Goal: Information Seeking & Learning: Learn about a topic

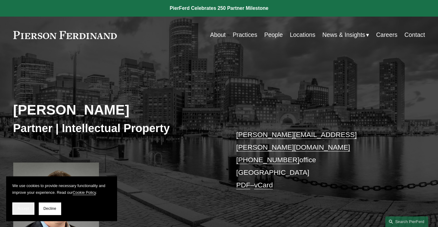
click at [18, 209] on span "Accept" at bounding box center [24, 209] width 12 height 4
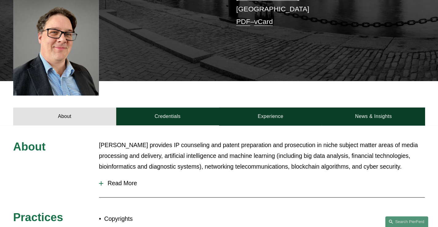
scroll to position [184, 0]
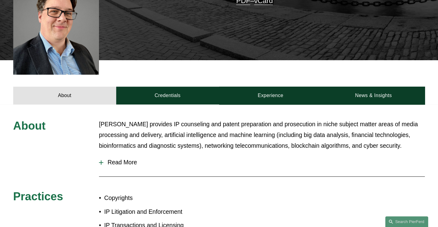
click at [100, 160] on div at bounding box center [101, 162] width 4 height 4
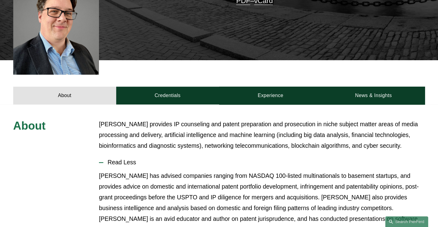
drag, startPoint x: 77, startPoint y: 172, endPoint x: 99, endPoint y: 132, distance: 45.8
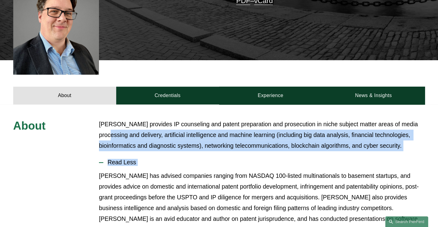
click at [99, 132] on p "Daniel provides IP counseling and patent preparation and prosecution in niche s…" at bounding box center [262, 135] width 326 height 32
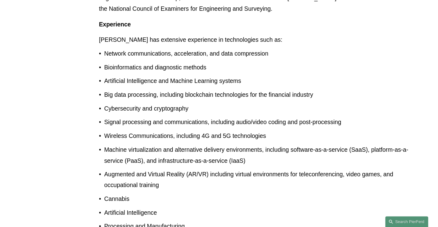
scroll to position [510, 0]
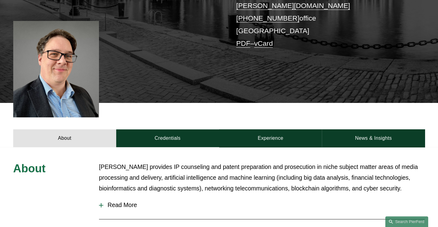
scroll to position [154, 0]
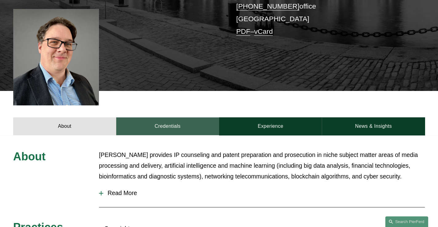
click at [166, 119] on link "Credentials" at bounding box center [167, 126] width 103 height 18
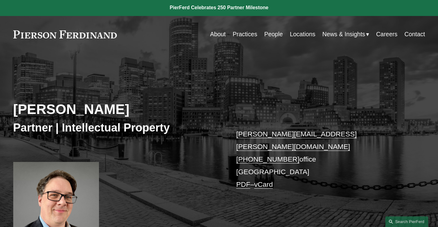
scroll to position [0, 0]
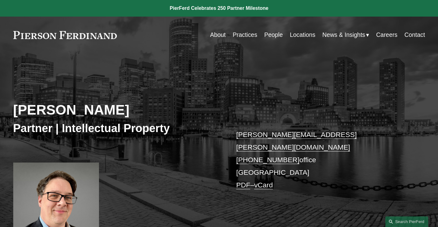
click at [240, 34] on link "Practices" at bounding box center [245, 35] width 25 height 12
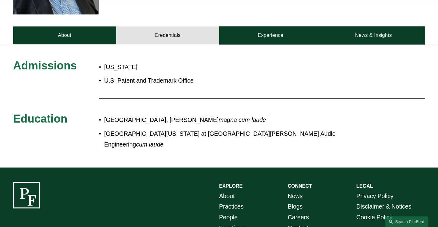
scroll to position [246, 0]
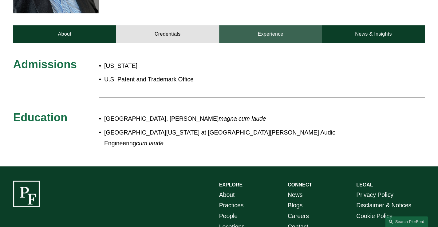
click at [245, 30] on link "Experience" at bounding box center [270, 34] width 103 height 18
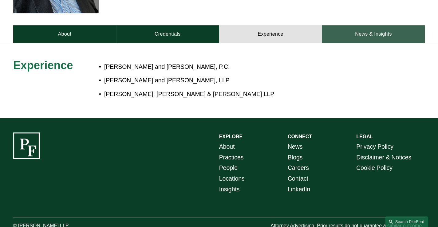
click at [369, 25] on link "News & Insights" at bounding box center [373, 34] width 103 height 18
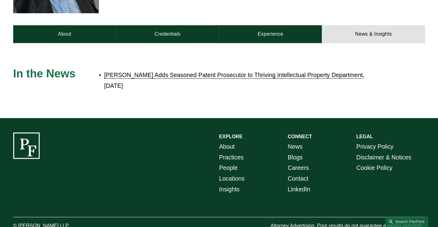
click at [175, 72] on link "Pierson Ferdinand Adds Seasoned Patent Prosecutor to Thriving Intellectual Prop…" at bounding box center [233, 75] width 258 height 7
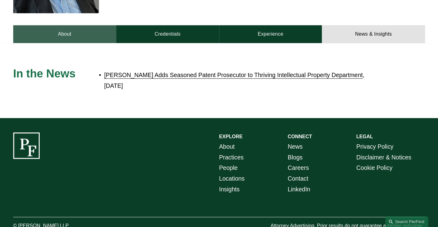
click at [67, 29] on link "About" at bounding box center [64, 34] width 103 height 18
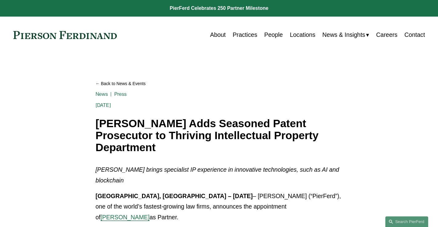
click at [98, 83] on link "Back to News & Events" at bounding box center [219, 83] width 247 height 11
